Goal: Book appointment/travel/reservation

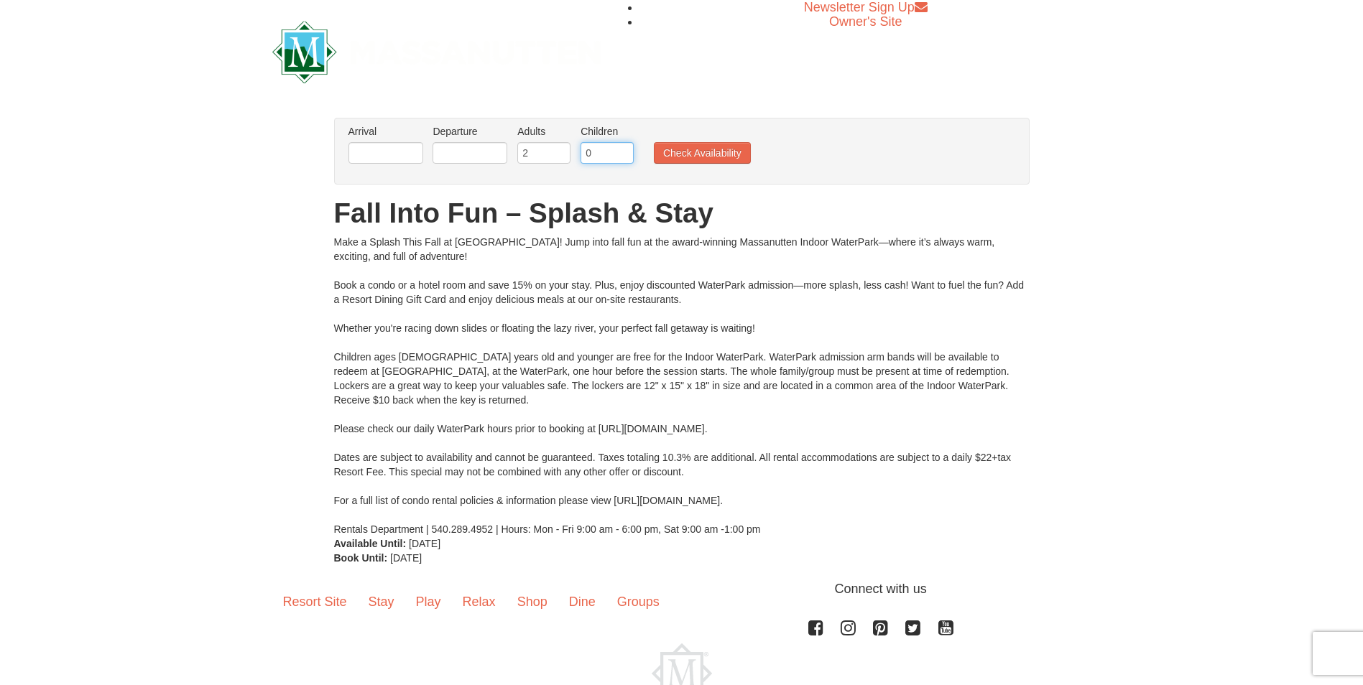
click at [608, 151] on input "0" at bounding box center [606, 153] width 53 height 22
click at [626, 151] on input "1" at bounding box center [606, 153] width 53 height 22
type input "2"
click at [626, 151] on input "2" at bounding box center [606, 153] width 53 height 22
click at [397, 154] on input "text" at bounding box center [385, 153] width 75 height 22
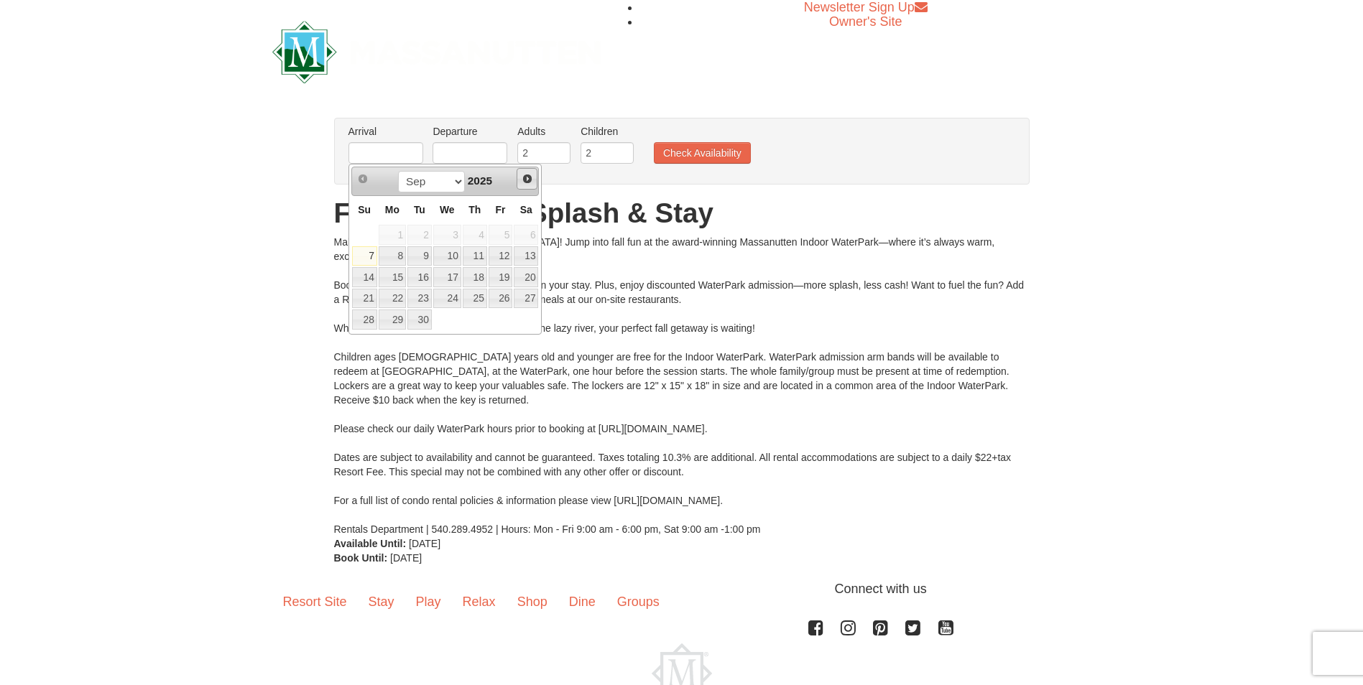
click at [535, 182] on link "Next" at bounding box center [527, 179] width 22 height 22
click at [531, 182] on span "Next" at bounding box center [526, 178] width 11 height 11
click at [478, 255] on link "6" at bounding box center [475, 256] width 24 height 20
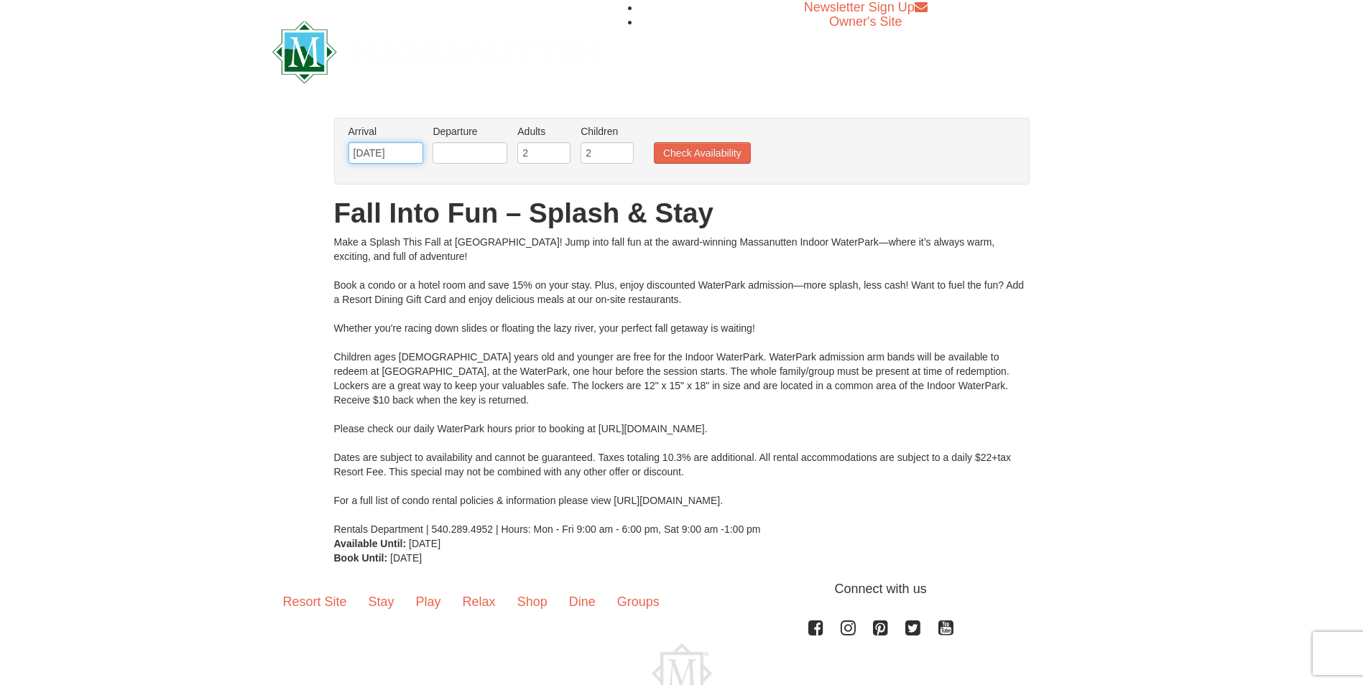
click at [404, 156] on input "[DATE]" at bounding box center [385, 153] width 75 height 22
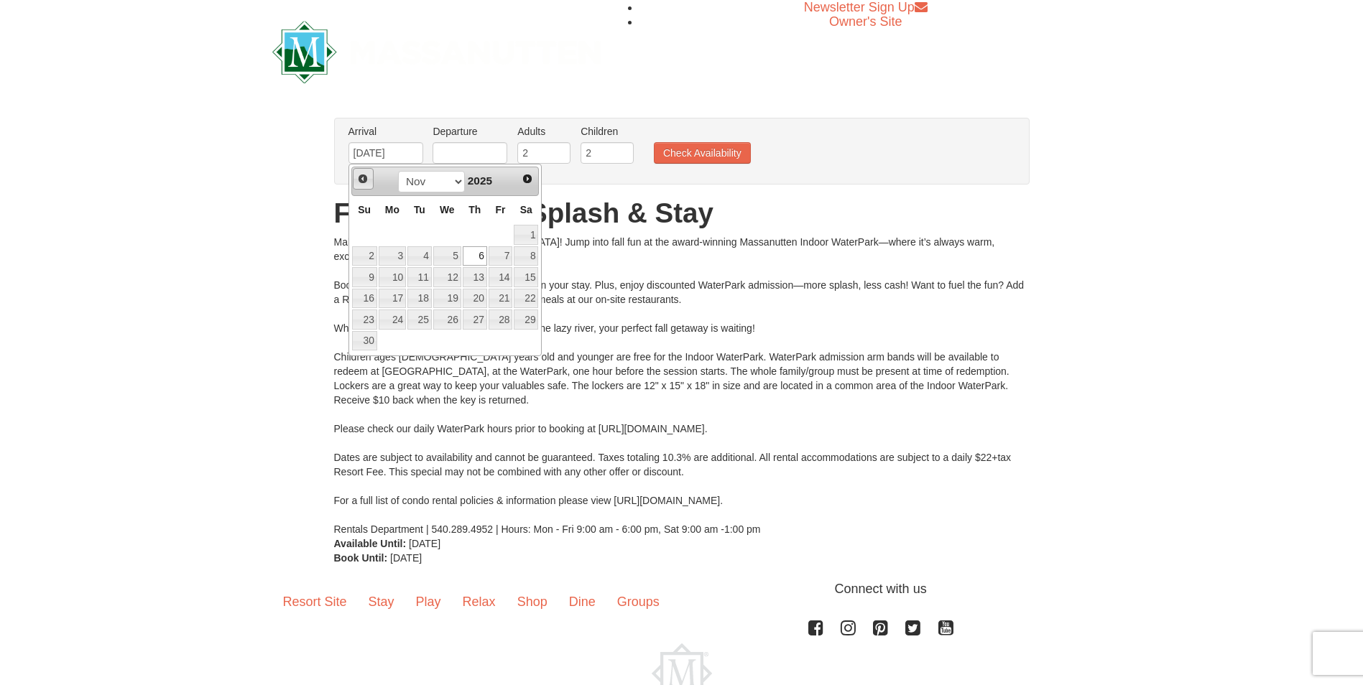
click at [369, 175] on link "Prev" at bounding box center [364, 179] width 22 height 22
click at [504, 256] on link "10" at bounding box center [500, 256] width 24 height 20
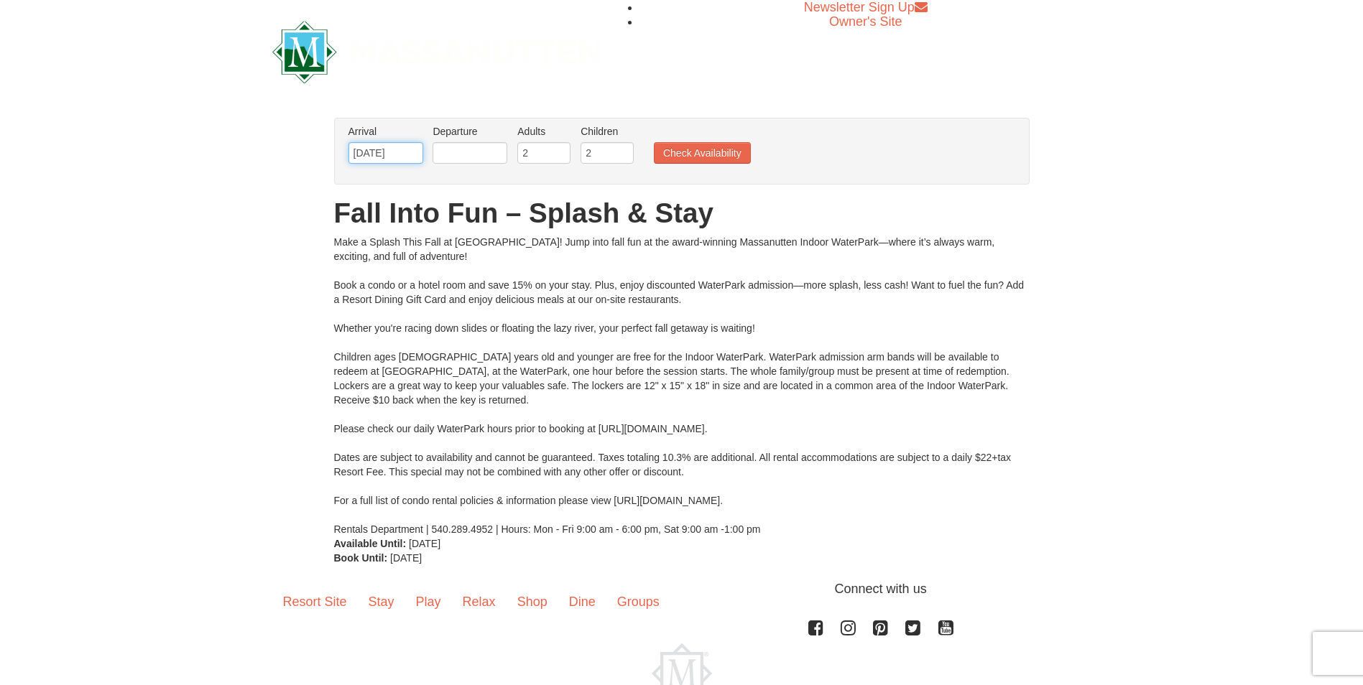
click at [418, 157] on input "[DATE]" at bounding box center [385, 153] width 75 height 22
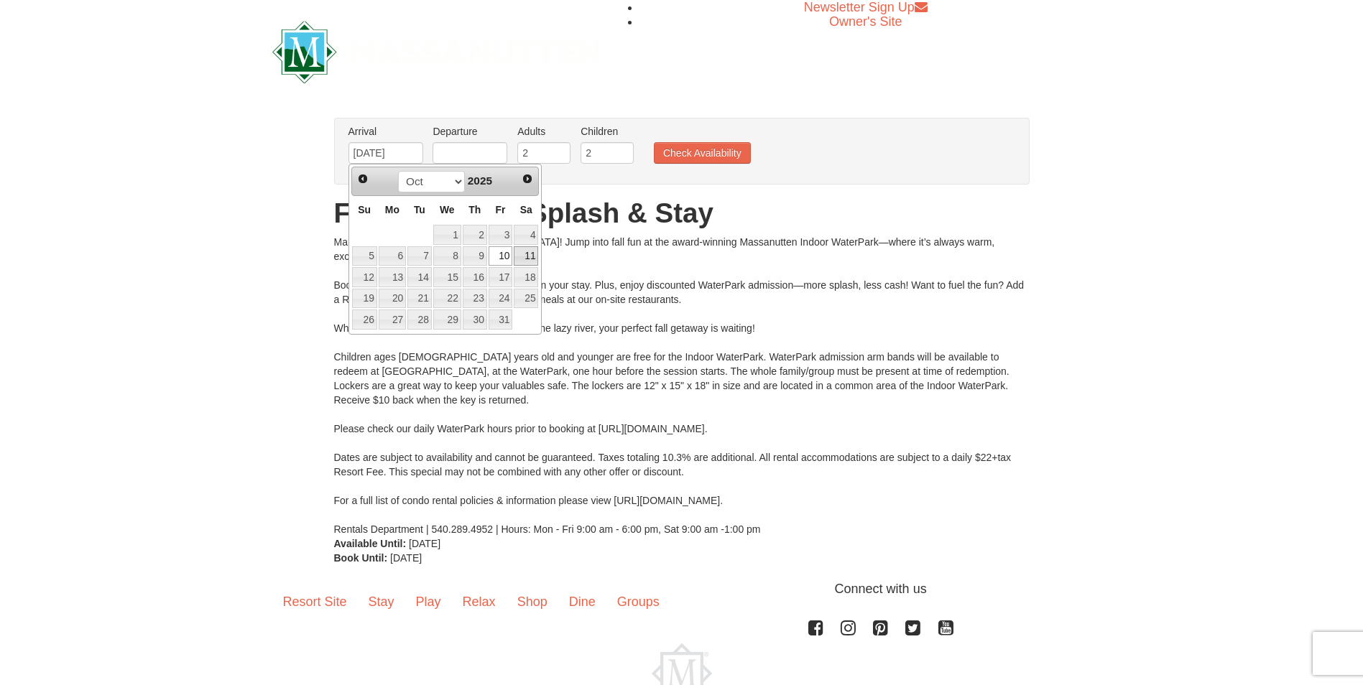
click at [524, 253] on link "11" at bounding box center [526, 256] width 24 height 20
type input "[DATE]"
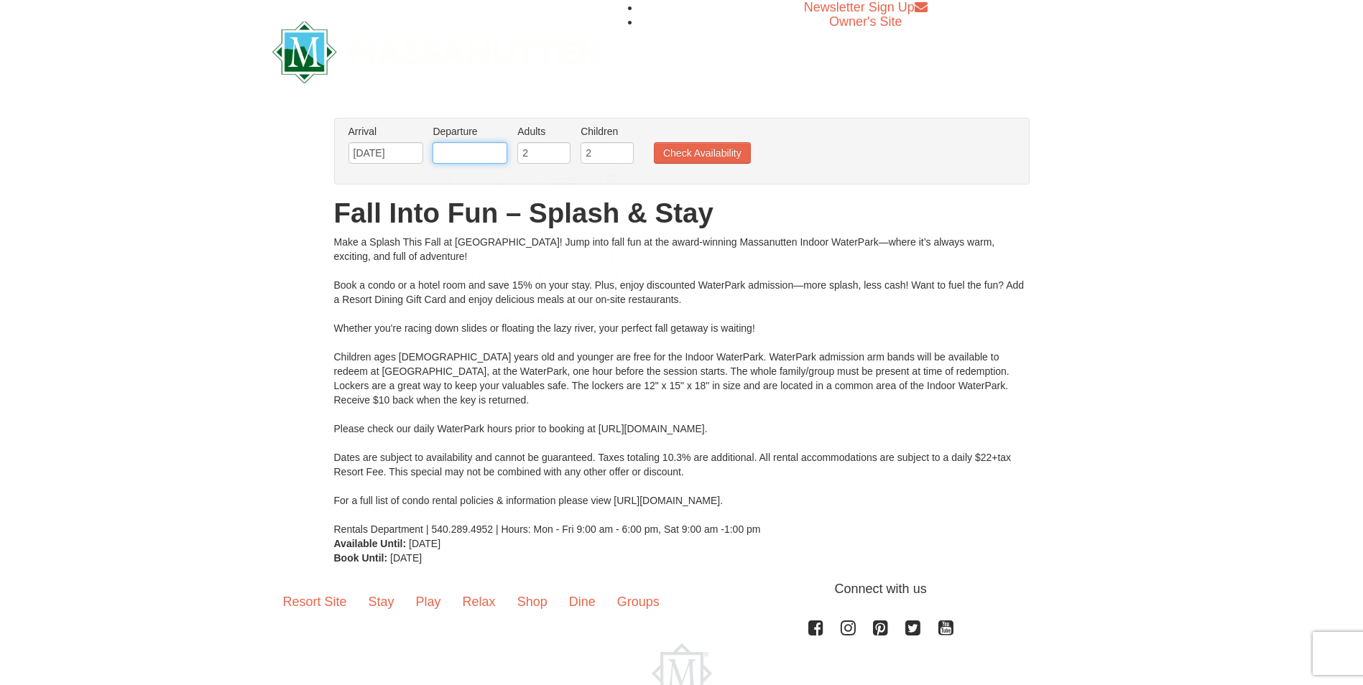
click at [470, 160] on input "text" at bounding box center [469, 153] width 75 height 22
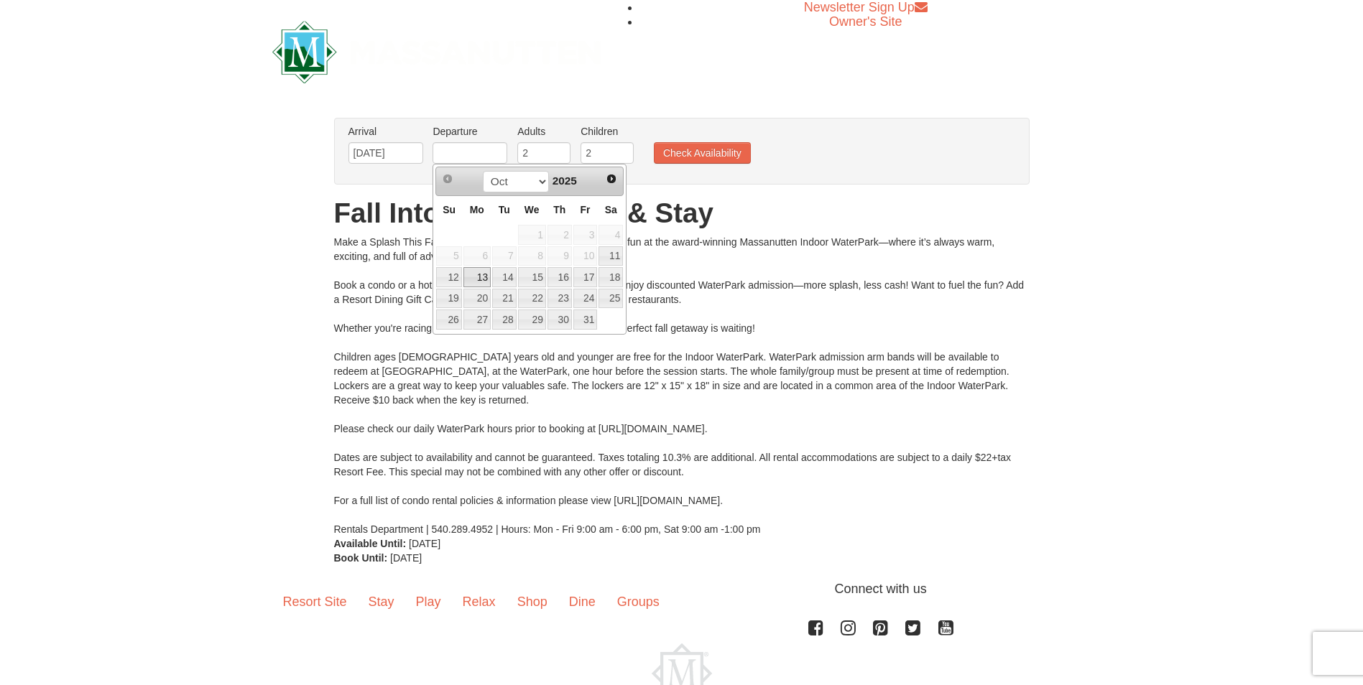
click at [476, 277] on link "13" at bounding box center [476, 277] width 27 height 20
type input "[DATE]"
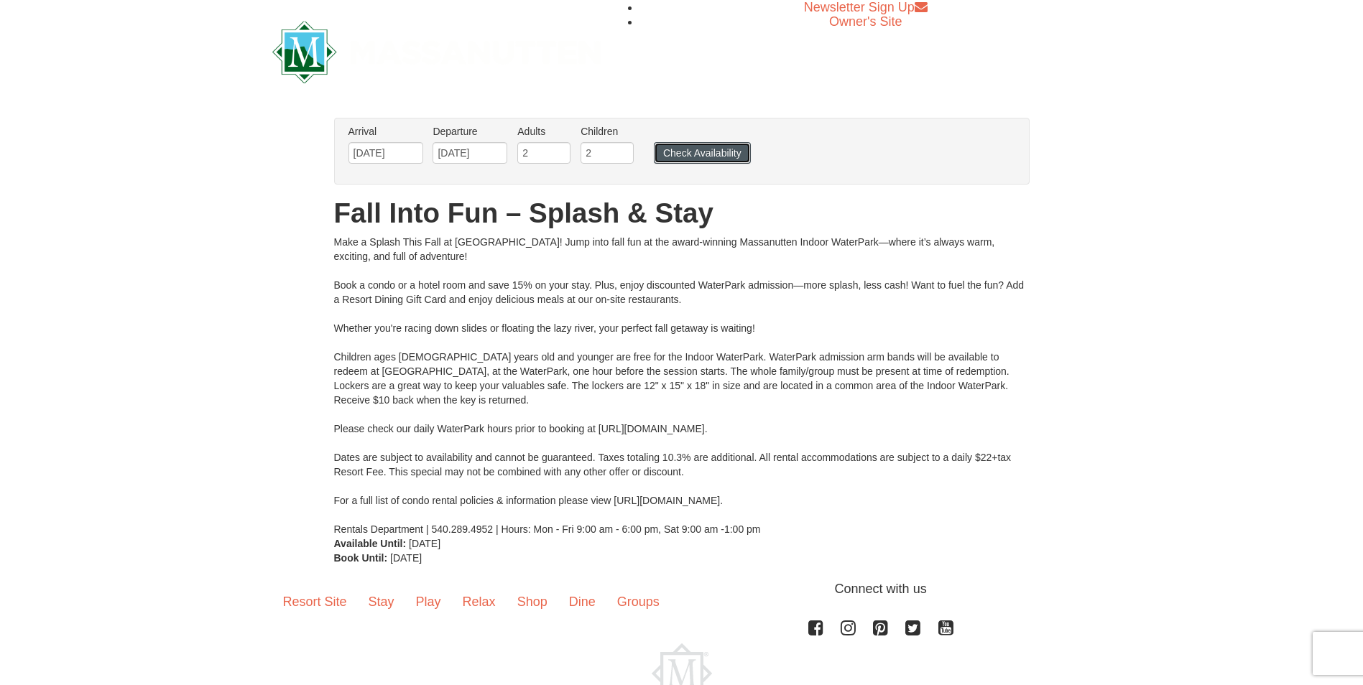
click at [693, 152] on button "Check Availability" at bounding box center [702, 153] width 97 height 22
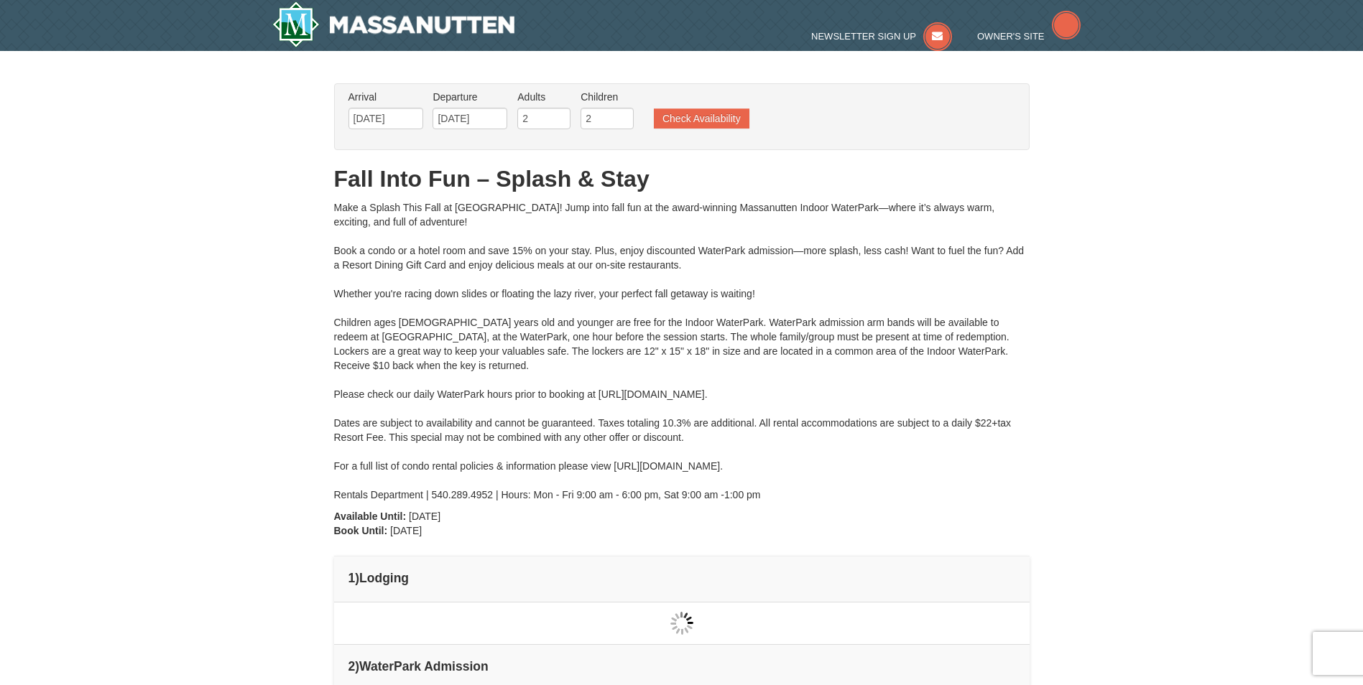
type input "[DATE]"
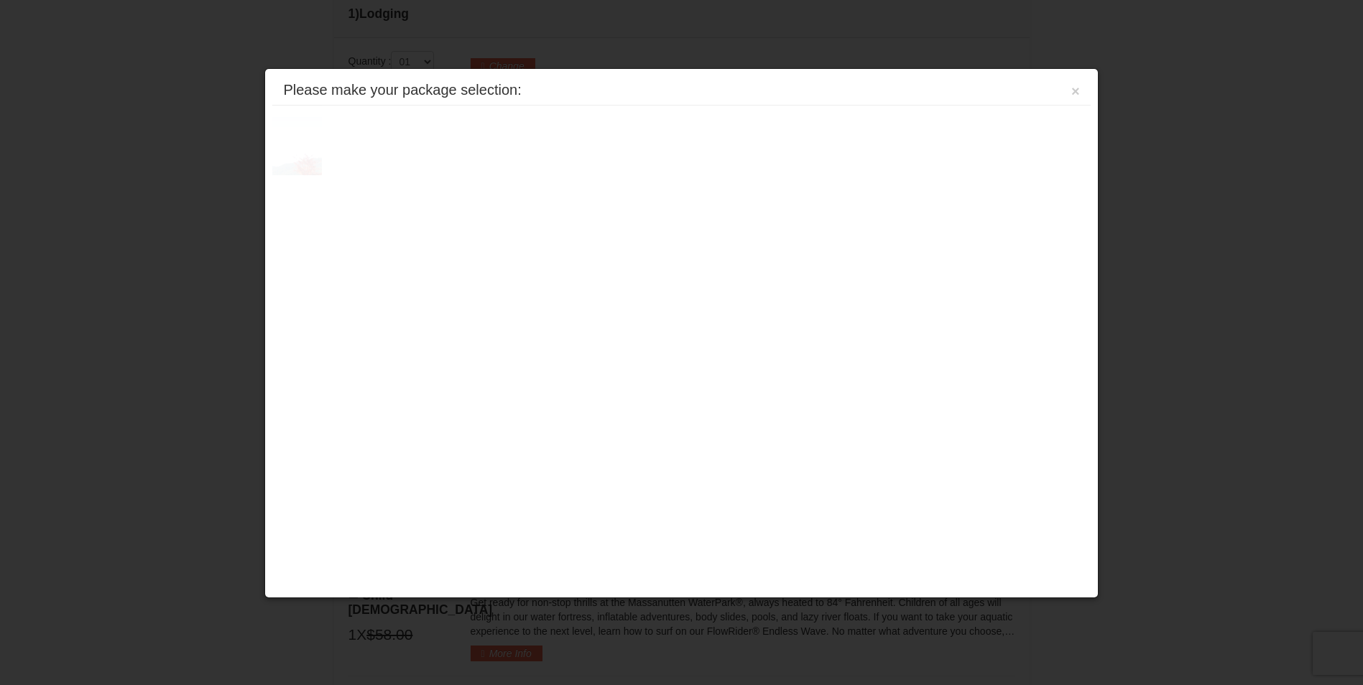
scroll to position [612, 0]
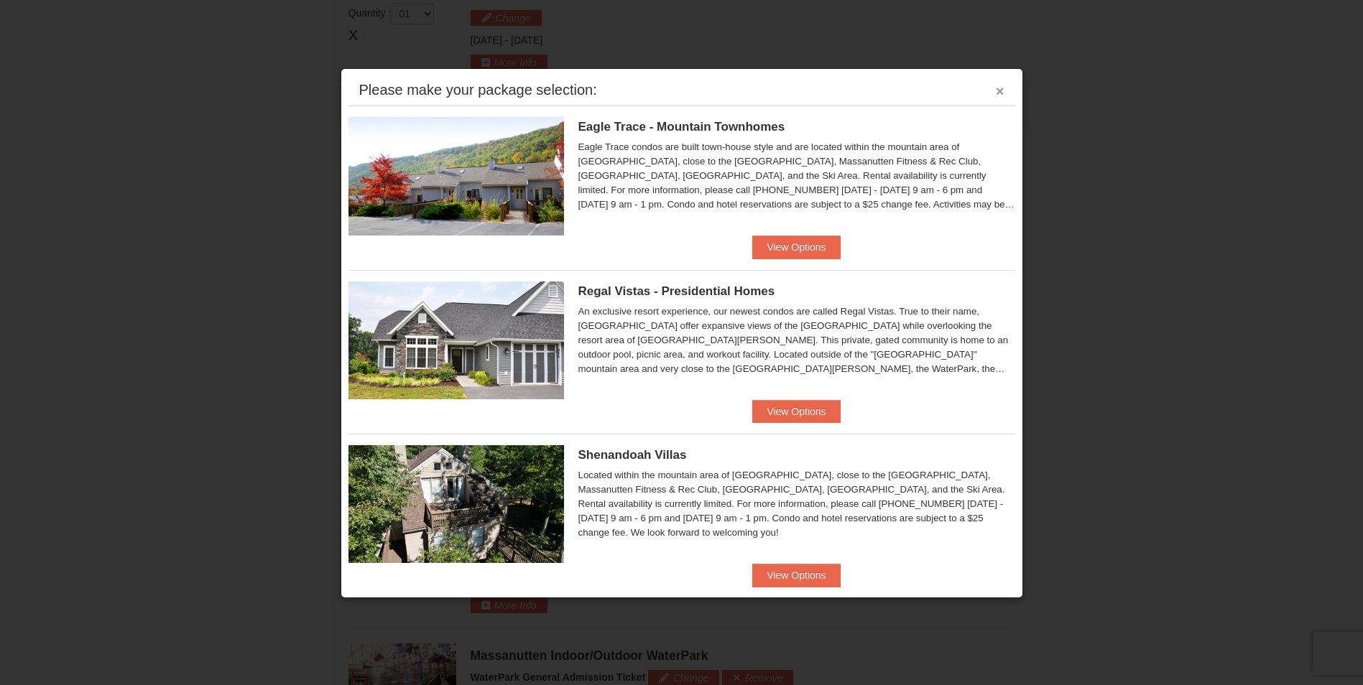
click at [996, 98] on button "×" at bounding box center [1000, 91] width 9 height 14
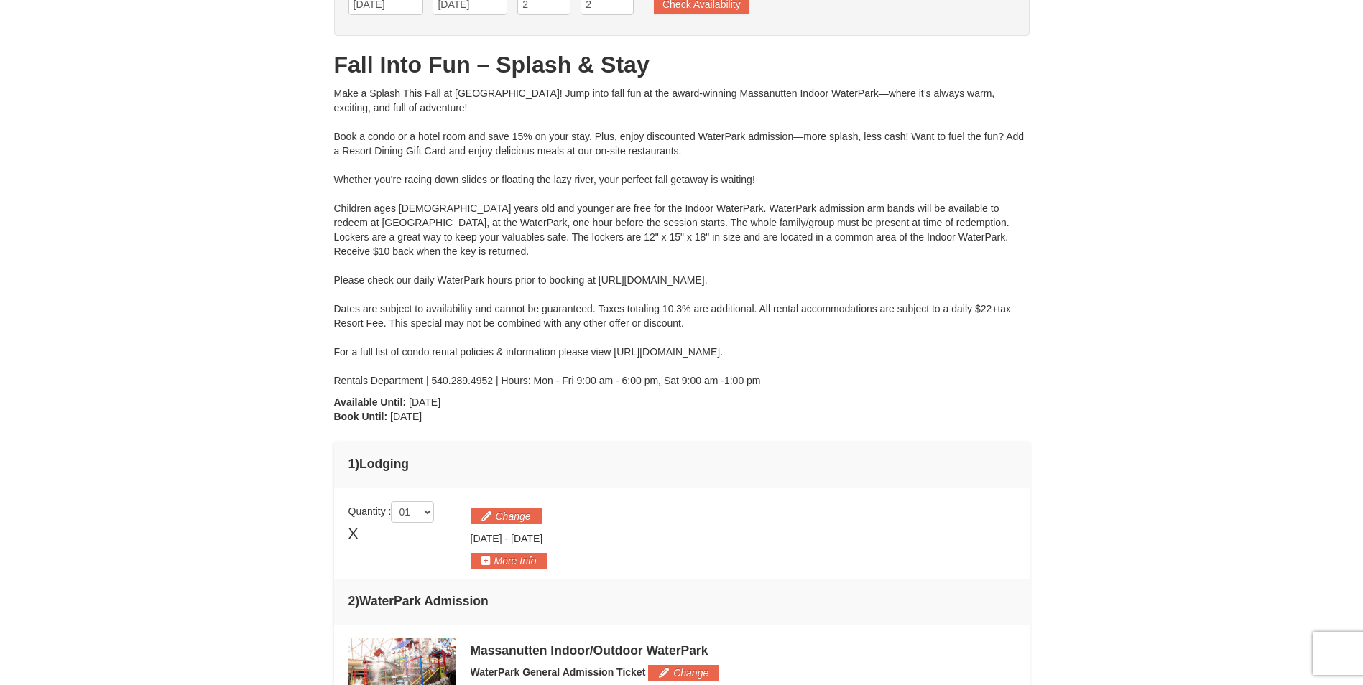
scroll to position [0, 0]
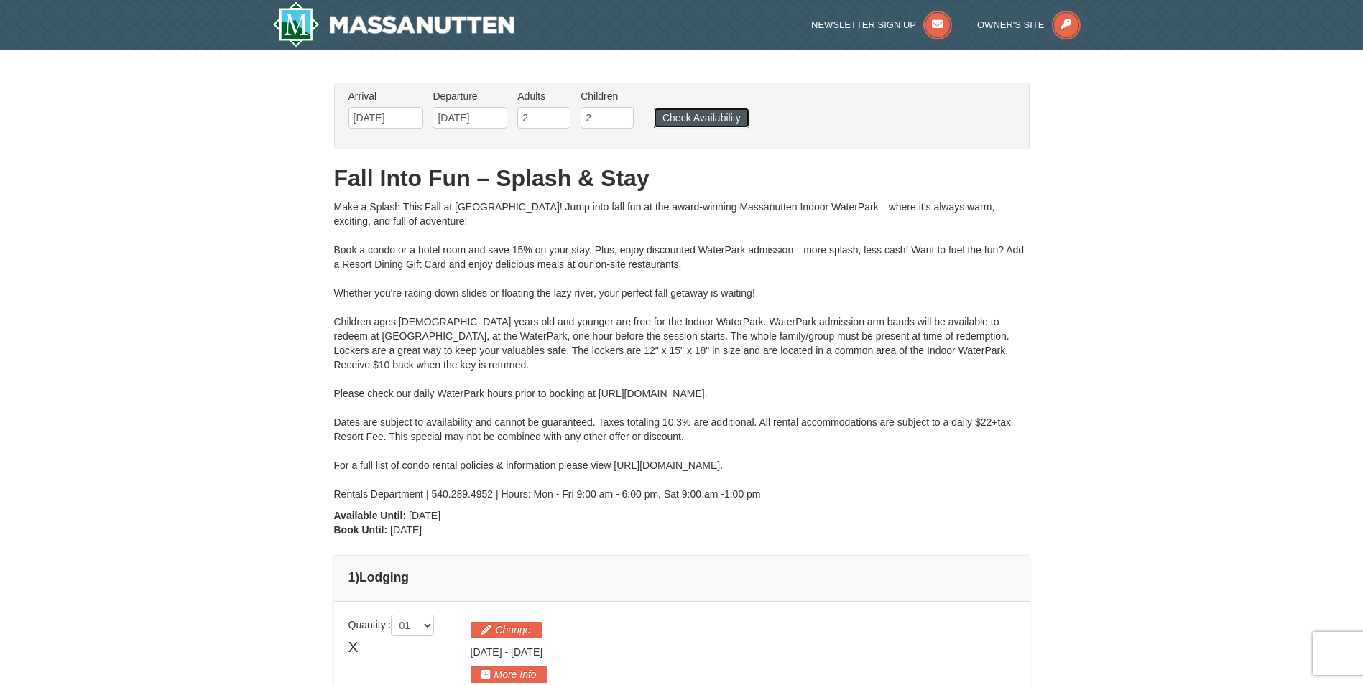
click at [715, 114] on button "Check Availability" at bounding box center [702, 118] width 96 height 20
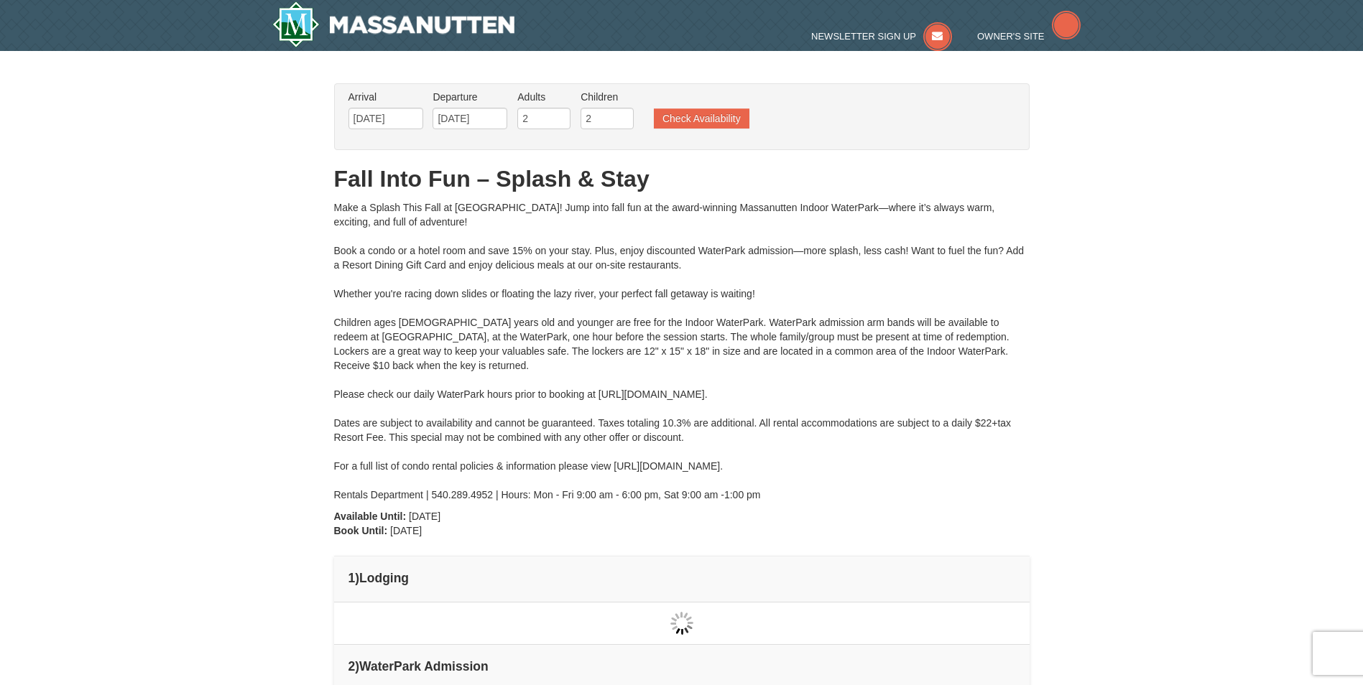
type input "[DATE]"
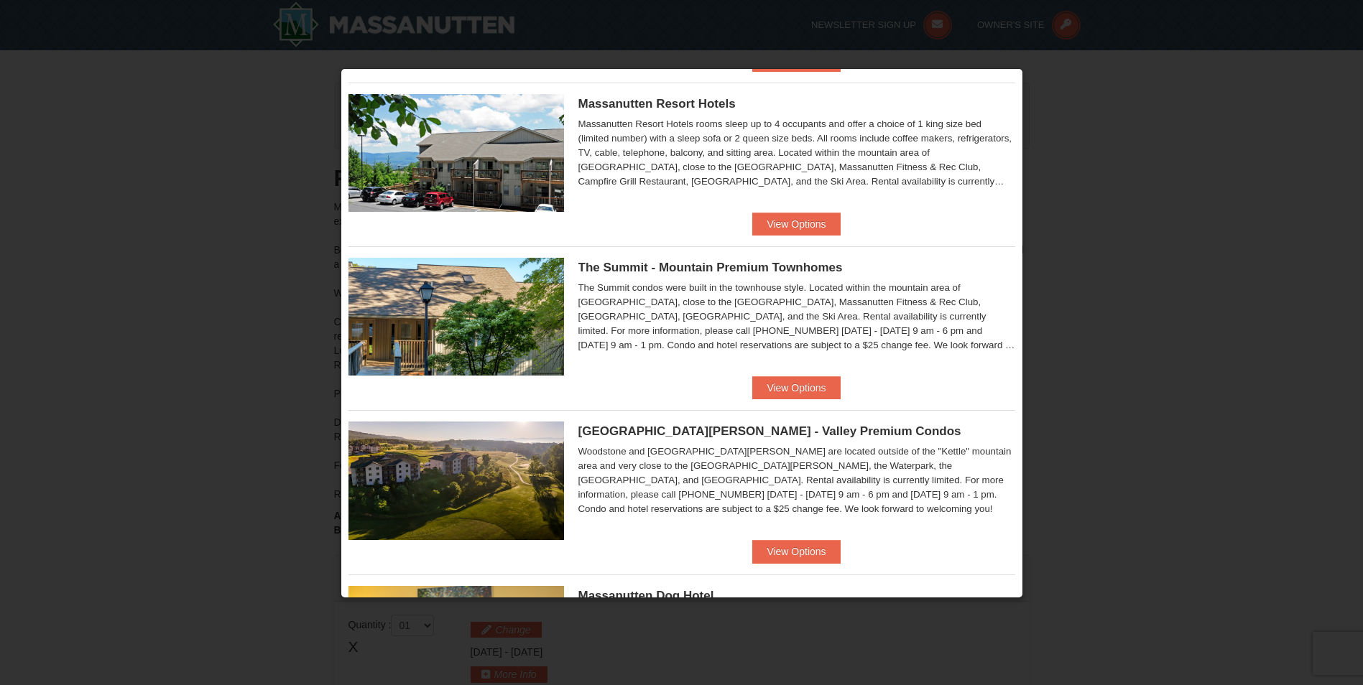
scroll to position [431, 0]
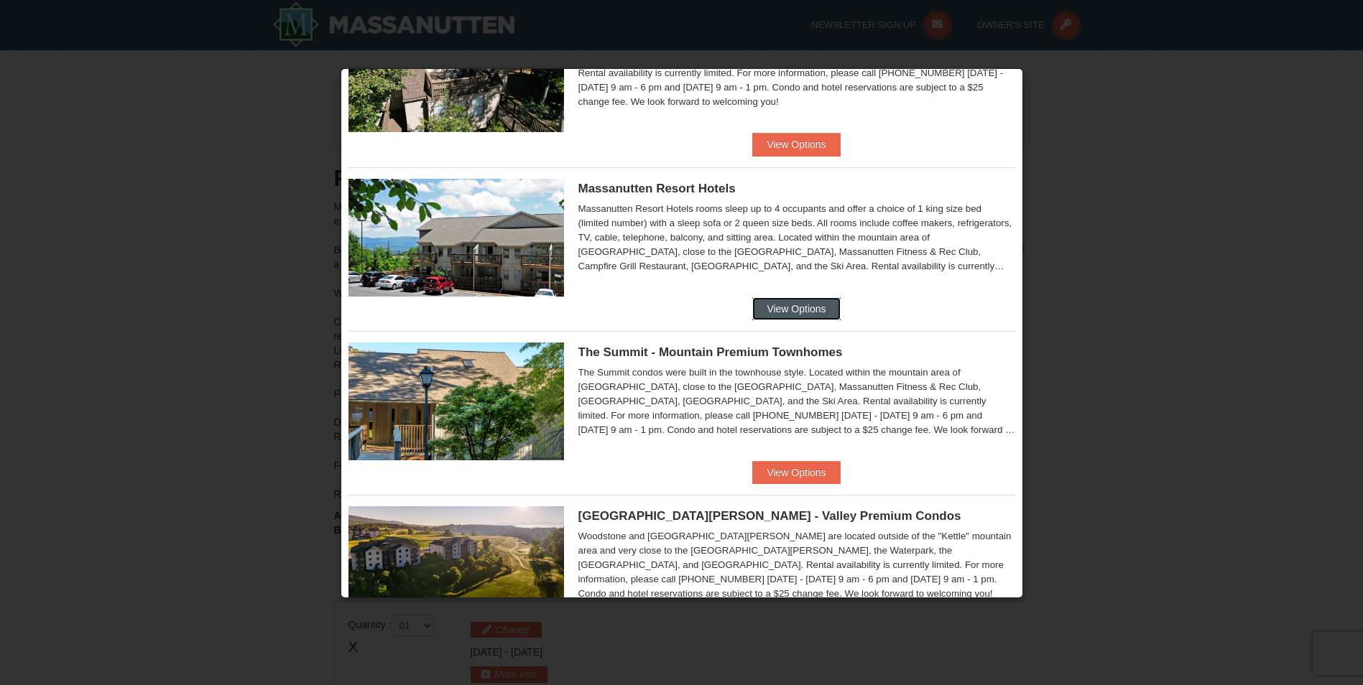
click at [813, 306] on button "View Options" at bounding box center [796, 308] width 88 height 23
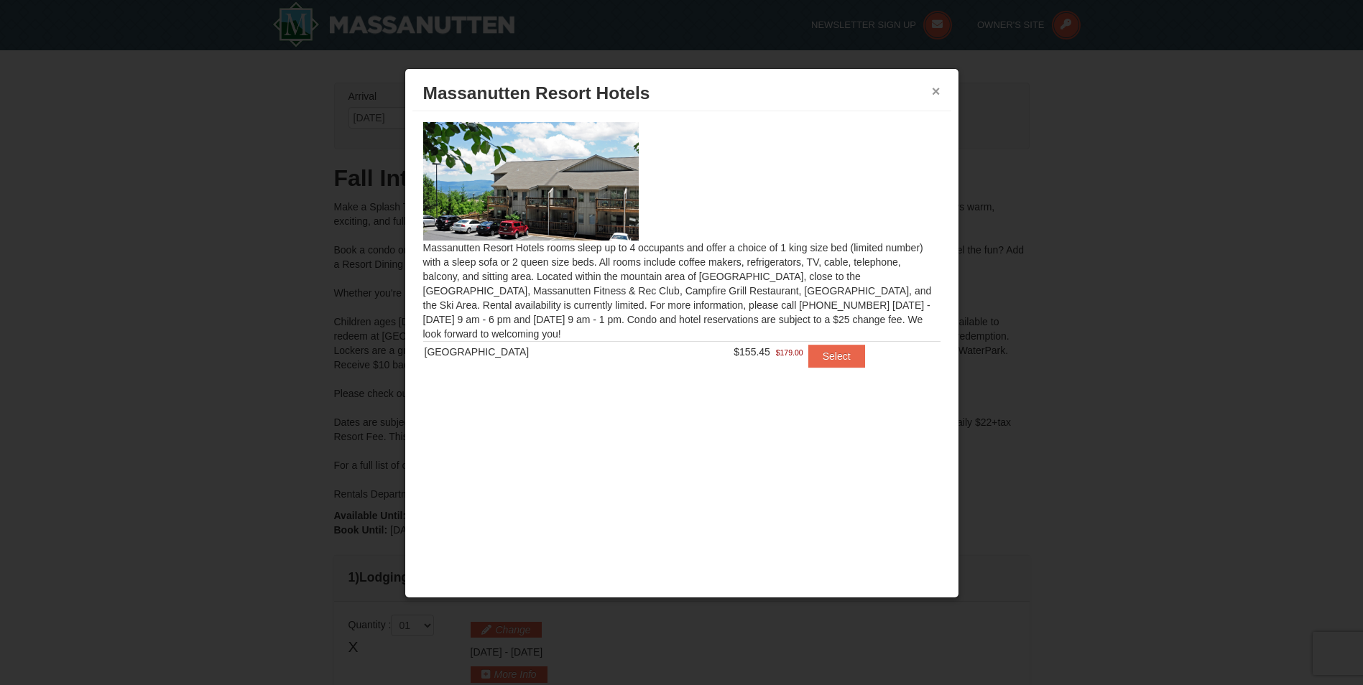
click at [933, 93] on button "×" at bounding box center [936, 91] width 9 height 14
